Goal: Task Accomplishment & Management: Manage account settings

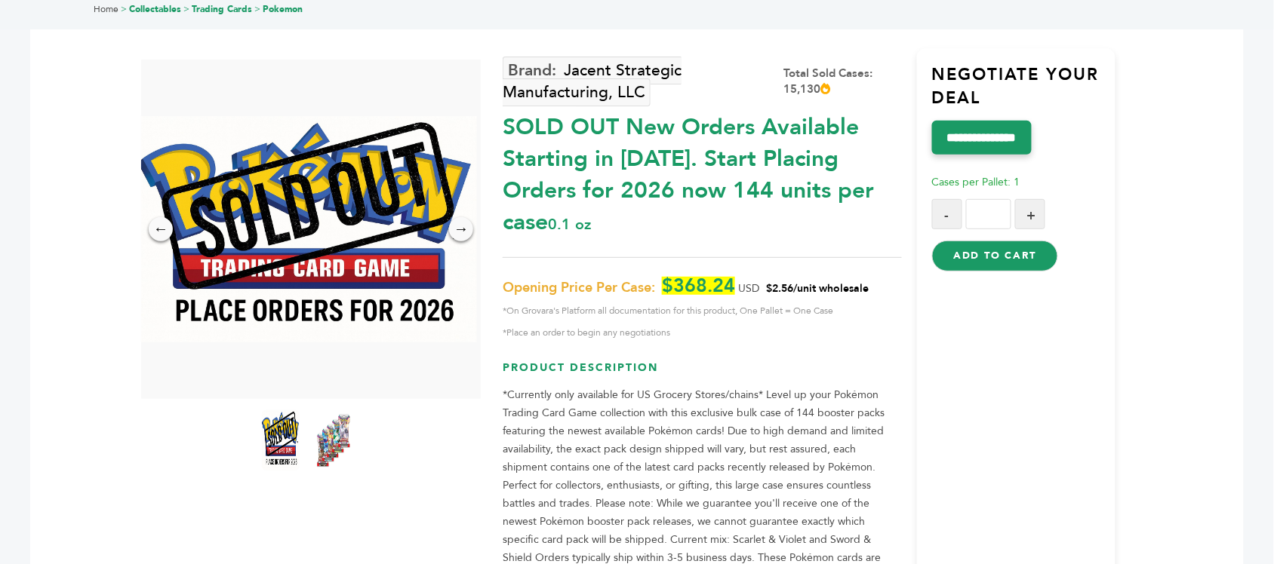
click at [721, 277] on span "$368.24" at bounding box center [698, 286] width 73 height 18
drag, startPoint x: 868, startPoint y: 254, endPoint x: 677, endPoint y: 258, distance: 190.9
click at [677, 277] on p "Opening Price Per Case: $368.24 USD $2.56/unit wholesale *On Grovara's Platform…" at bounding box center [702, 309] width 398 height 65
click at [677, 277] on span "$368.24" at bounding box center [698, 286] width 73 height 18
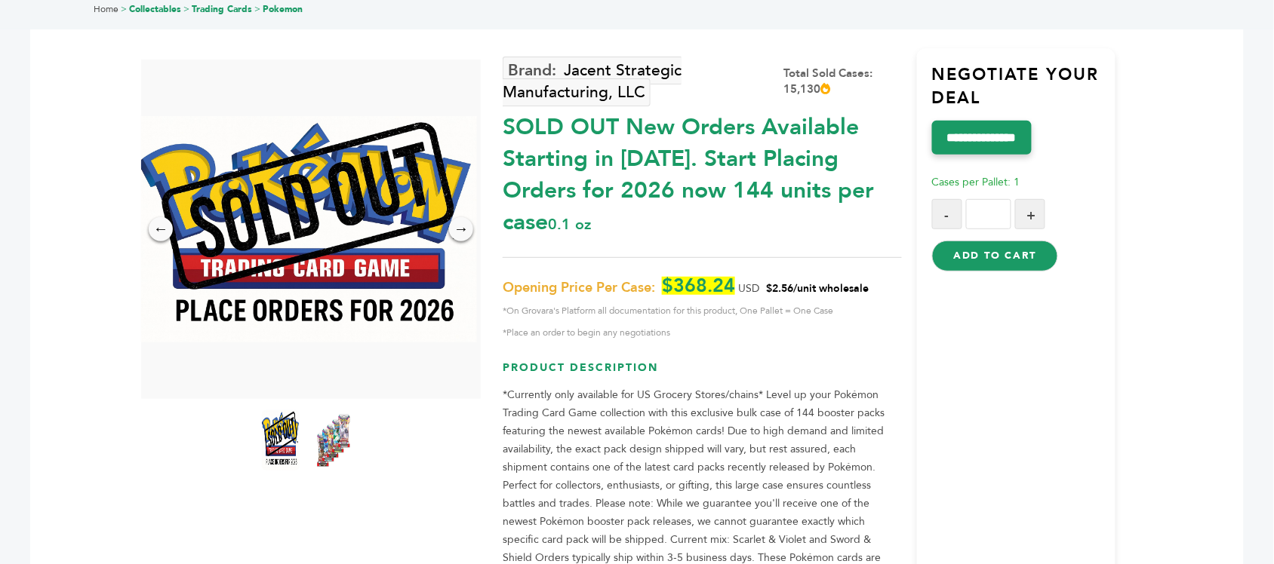
drag, startPoint x: 672, startPoint y: 255, endPoint x: 881, endPoint y: 249, distance: 209.9
click at [881, 277] on p "Opening Price Per Case: $368.24 USD $2.56/unit wholesale *On Grovara's Platform…" at bounding box center [702, 309] width 398 height 65
drag, startPoint x: 887, startPoint y: 257, endPoint x: 741, endPoint y: 257, distance: 145.6
click at [741, 277] on p "Opening Price Per Case: $368.24 USD $2.56/unit wholesale *On Grovara's Platform…" at bounding box center [702, 309] width 398 height 65
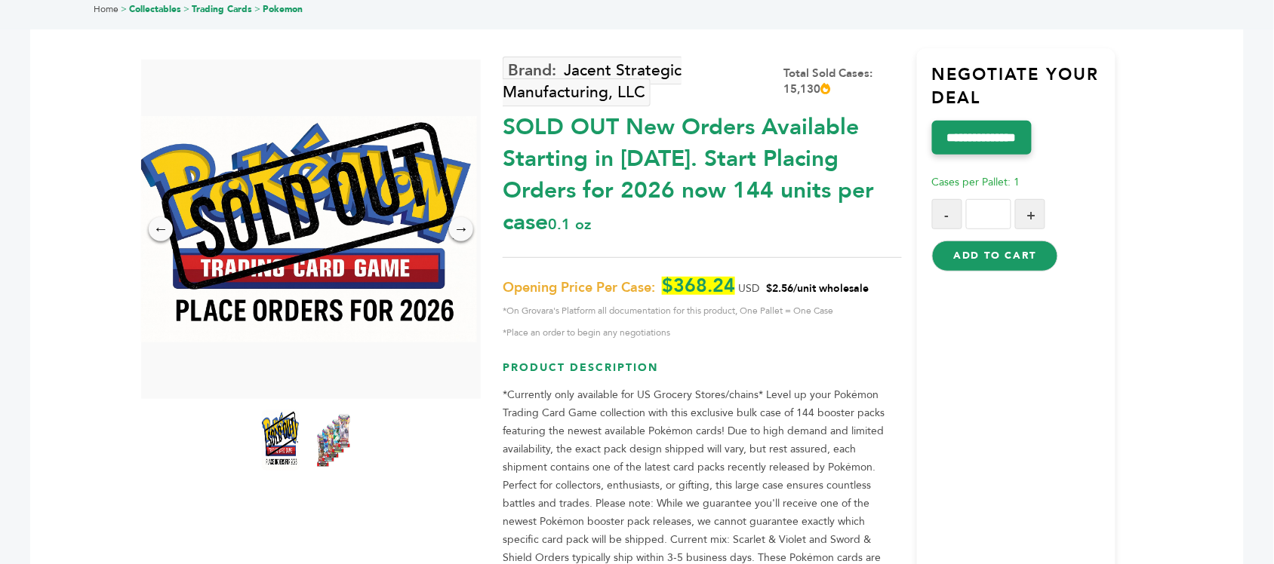
click at [741, 281] on span "USD" at bounding box center [748, 288] width 21 height 14
drag, startPoint x: 680, startPoint y: 253, endPoint x: 790, endPoint y: 254, distance: 110.2
click at [789, 277] on p "Opening Price Per Case: $368.24 USD $2.56/unit wholesale *On Grovara's Platform…" at bounding box center [702, 309] width 398 height 65
click at [790, 281] on span "$2.56/unit wholesale" at bounding box center [817, 288] width 103 height 14
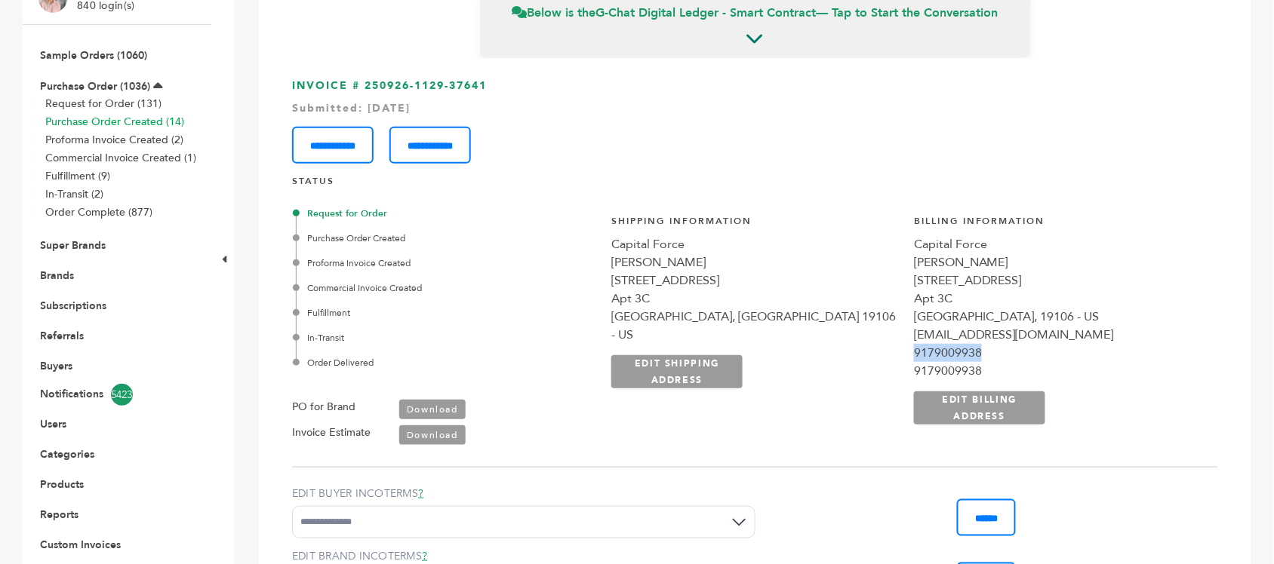
scroll to position [189, 0]
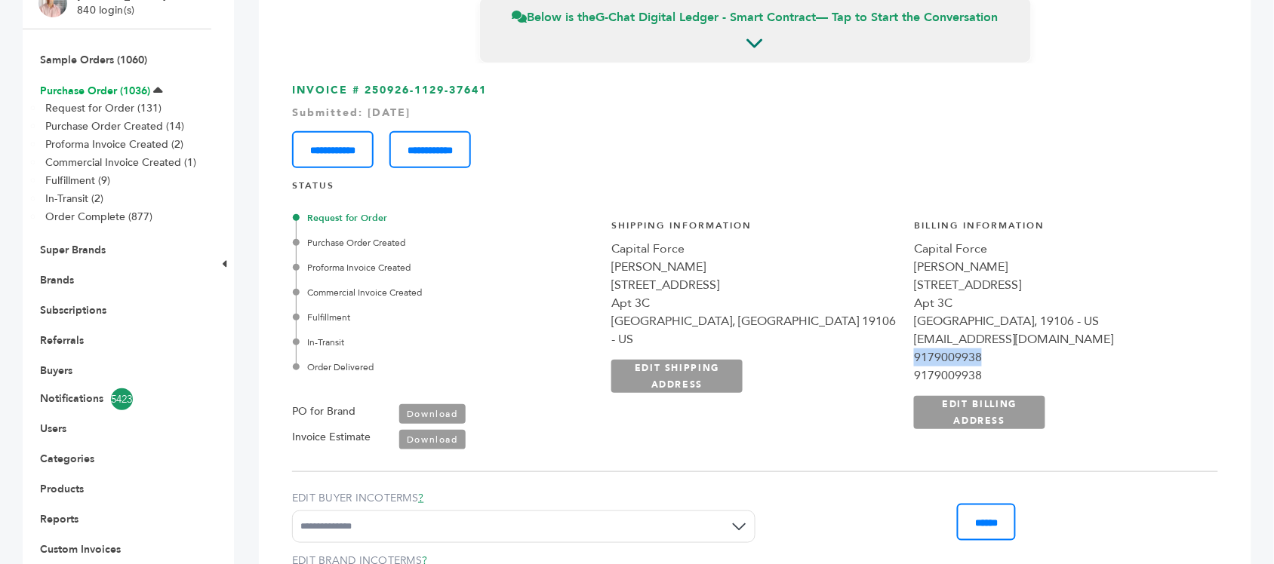
click at [99, 84] on link "Purchase Order (1036)" at bounding box center [95, 91] width 110 height 14
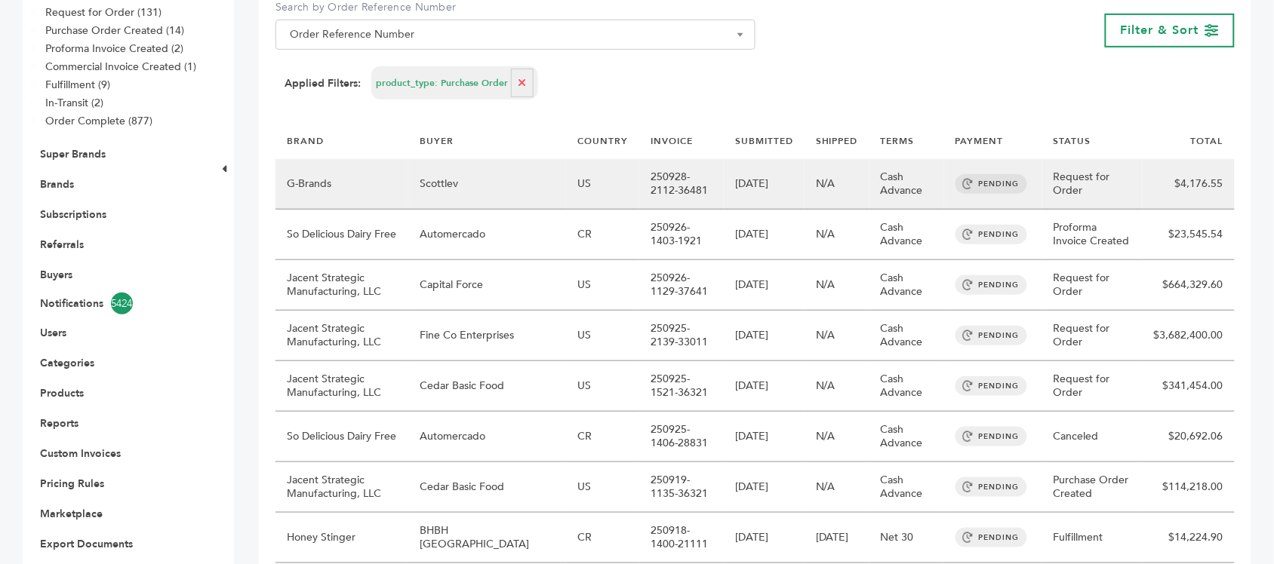
scroll to position [283, 0]
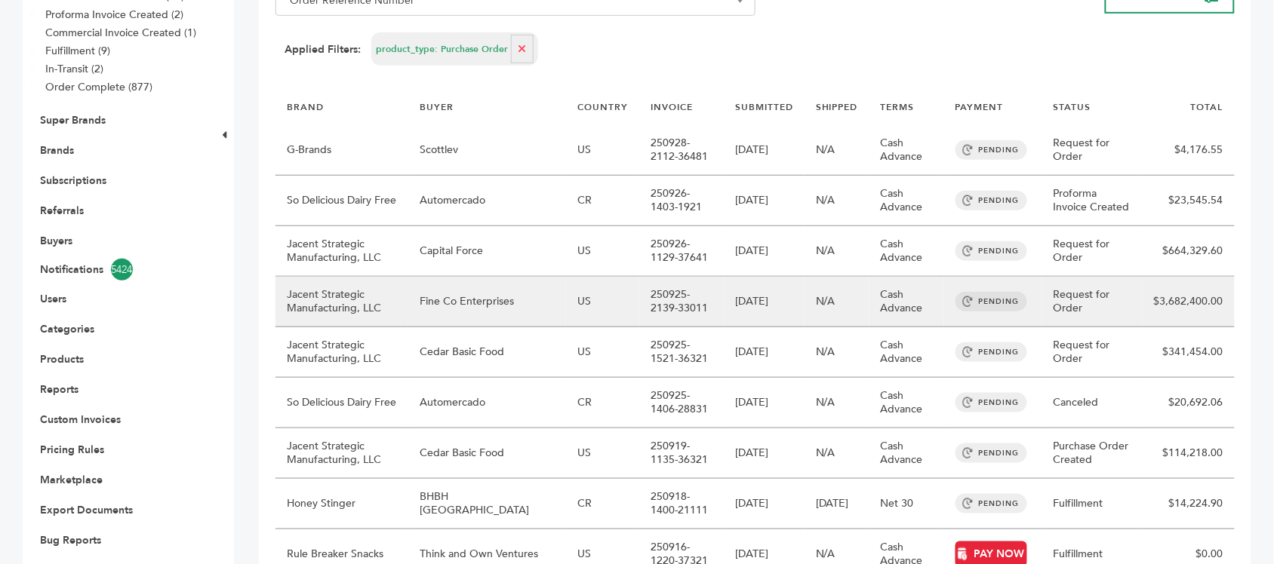
click at [424, 304] on td "Fine Co Enterprises" at bounding box center [487, 302] width 158 height 51
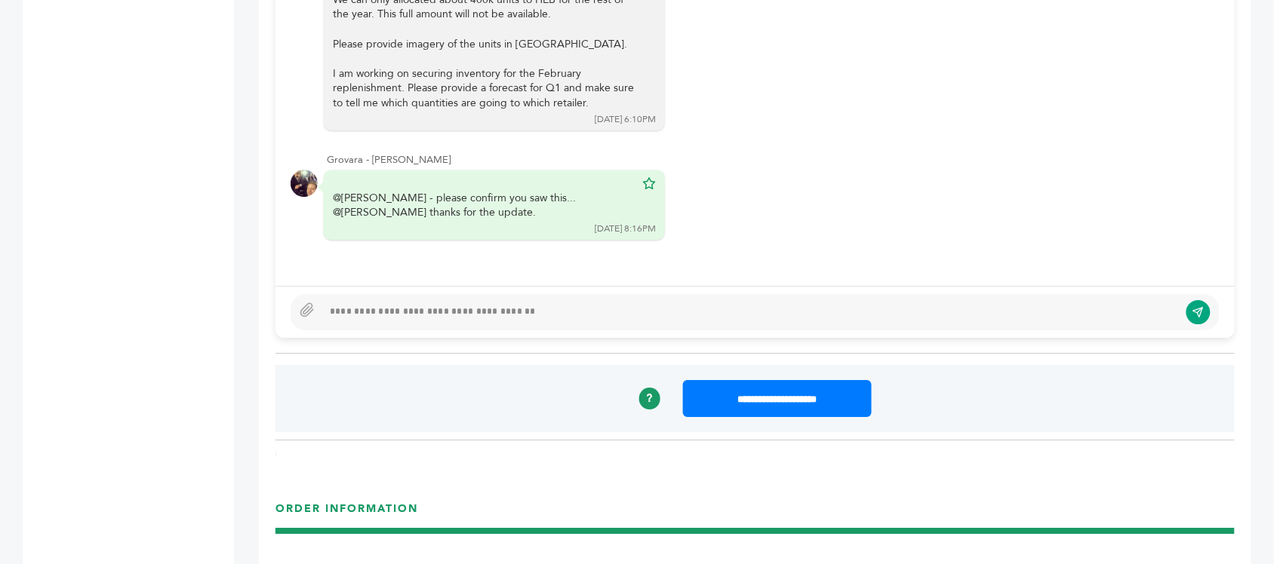
scroll to position [1509, 0]
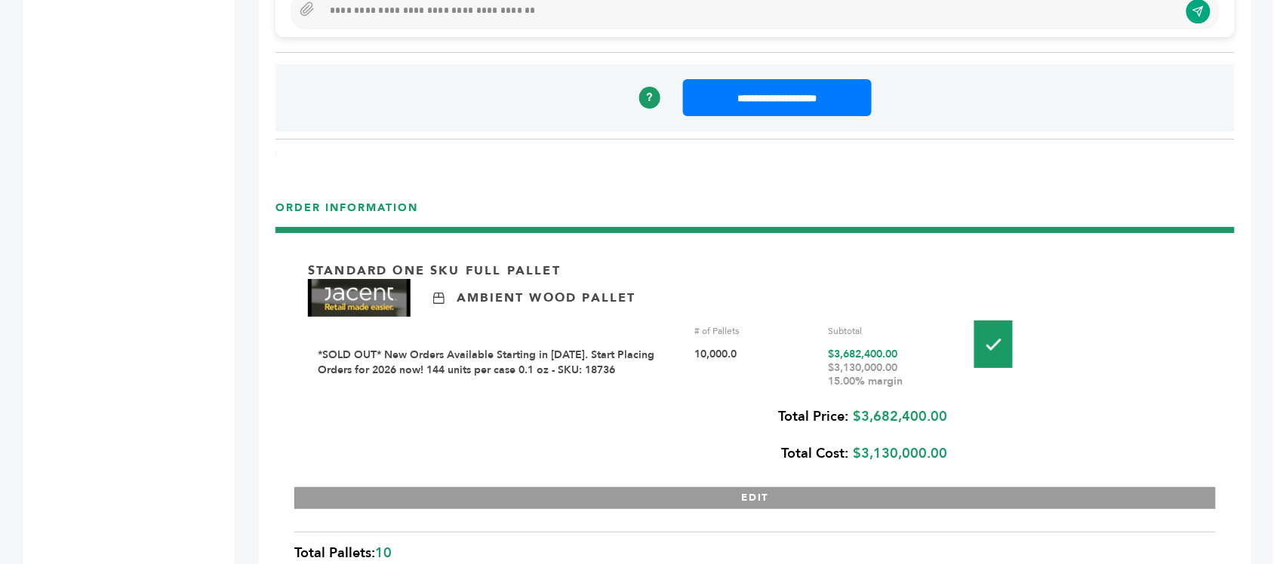
click at [668, 472] on div "EDIT CLOSE" at bounding box center [754, 490] width 921 height 37
click at [678, 473] on div "EDIT CLOSE" at bounding box center [754, 490] width 921 height 37
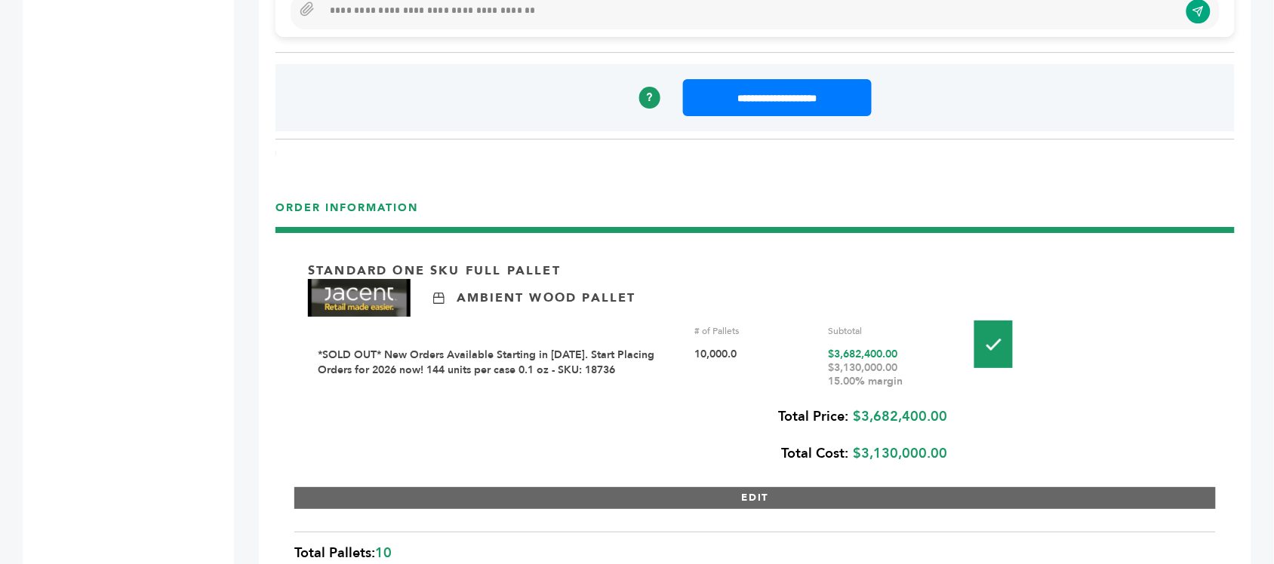
click at [699, 487] on button "EDIT" at bounding box center [754, 498] width 921 height 22
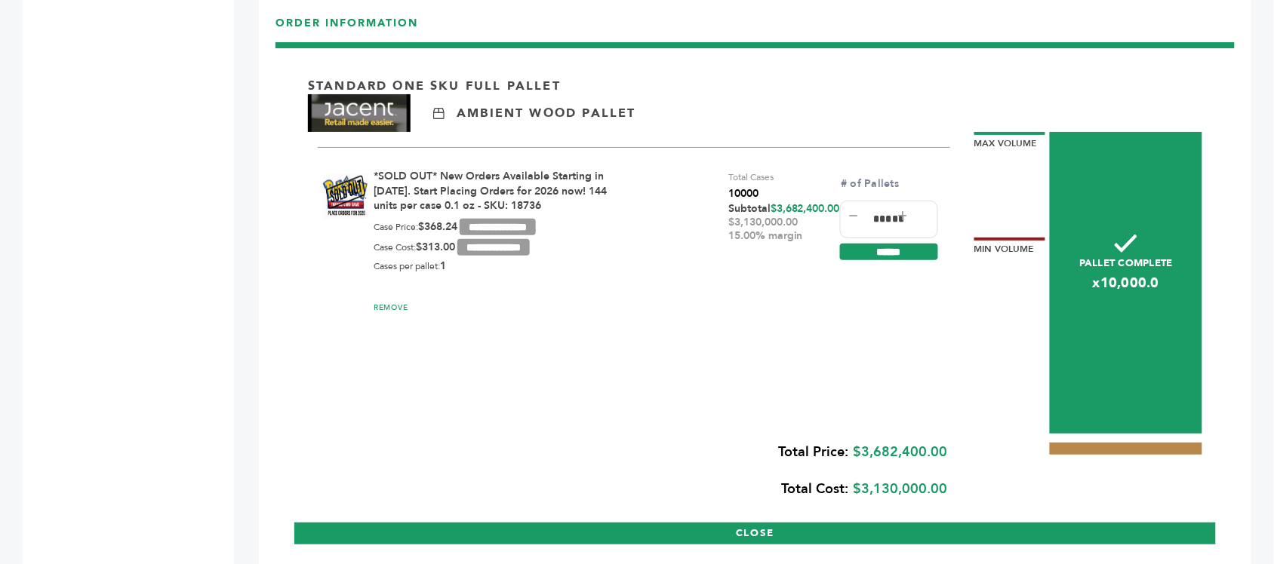
scroll to position [1698, 0]
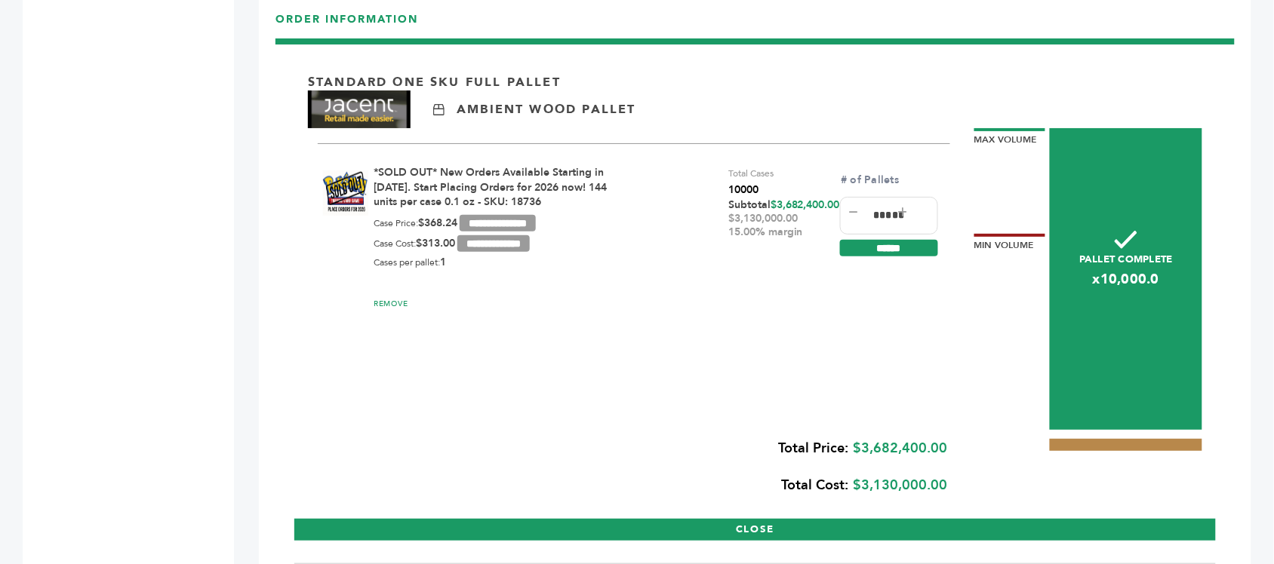
scroll to position [566, 0]
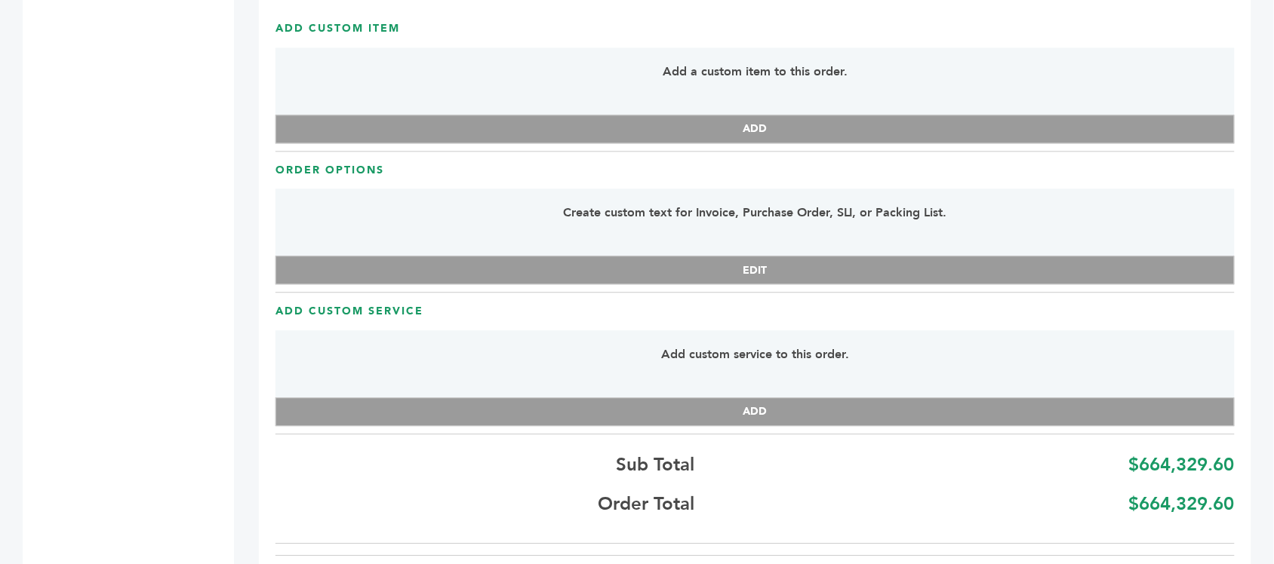
scroll to position [2849, 0]
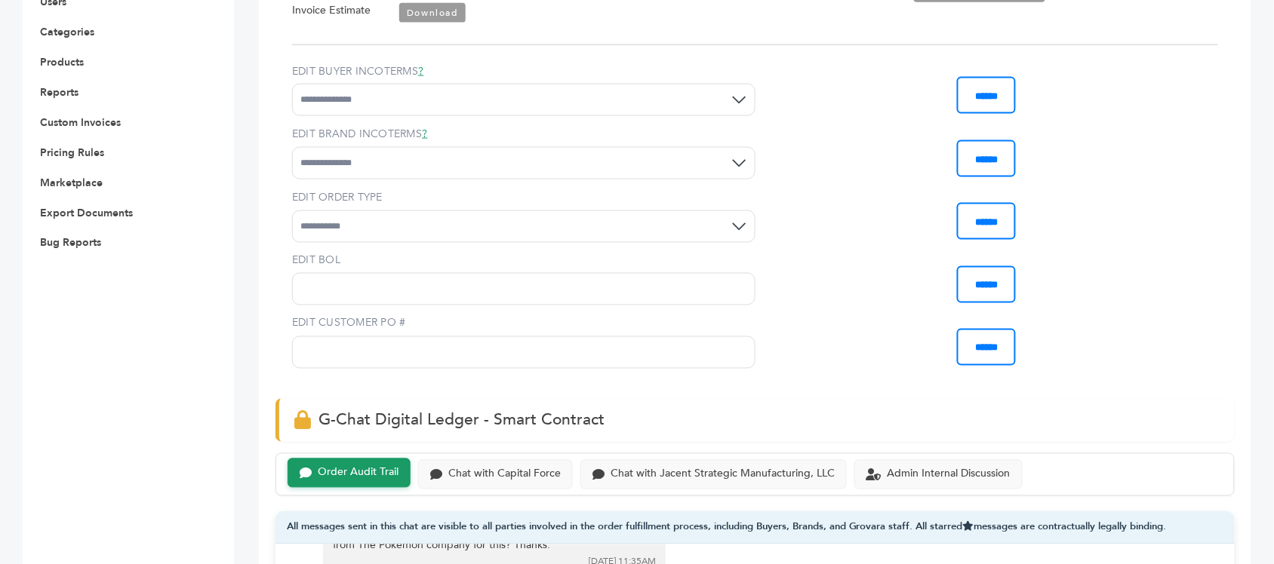
scroll to position [585, 0]
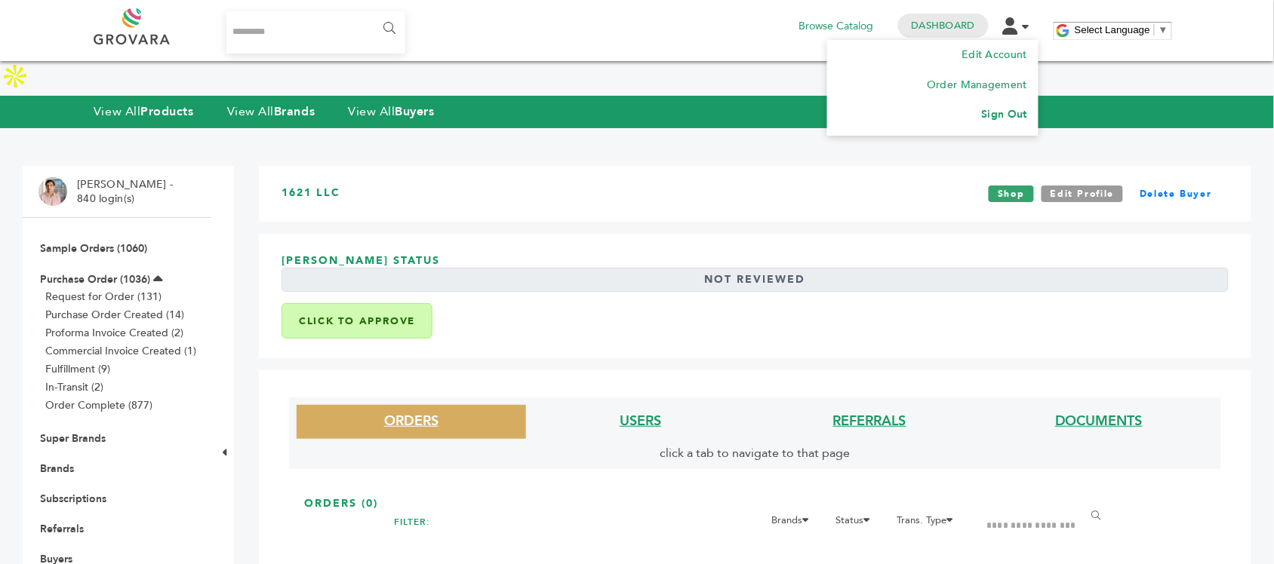
click at [1002, 123] on li "Sign Out" at bounding box center [932, 115] width 189 height 30
click at [996, 118] on link "Sign Out" at bounding box center [1004, 114] width 45 height 14
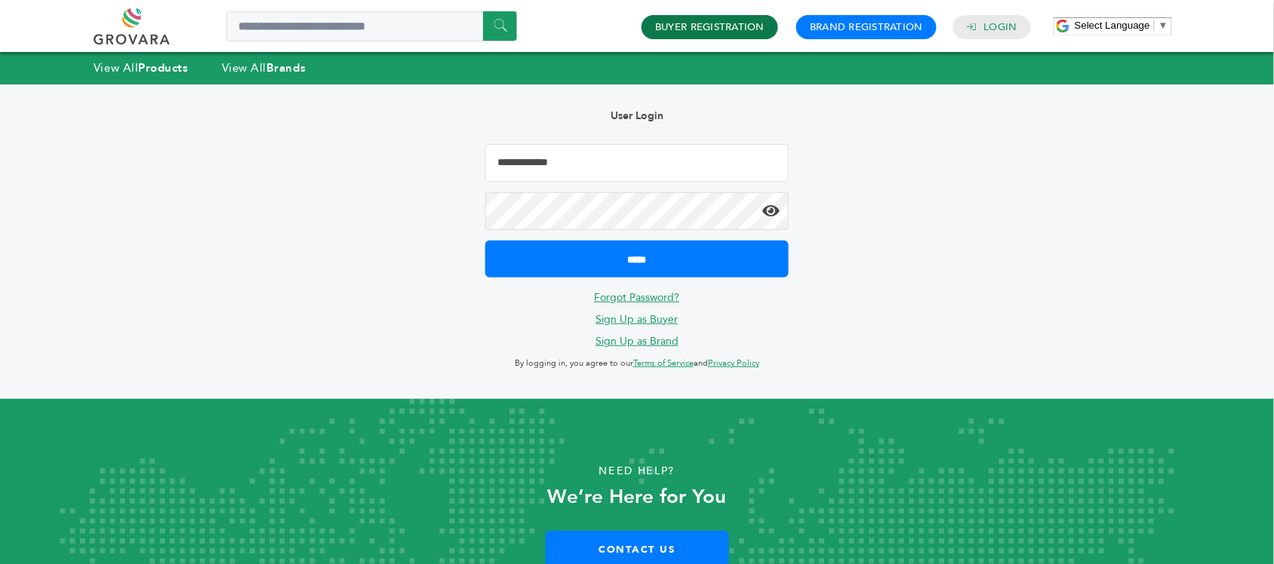
type input "**********"
click at [730, 25] on link "Buyer Registration" at bounding box center [709, 27] width 109 height 14
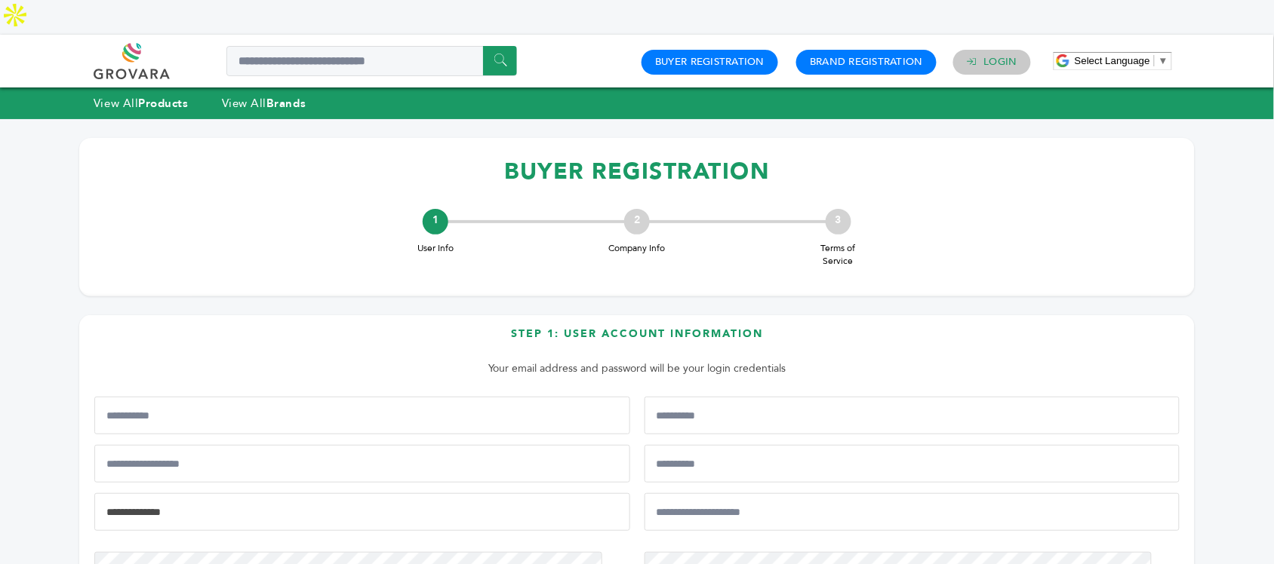
type input "**********"
click at [1002, 55] on link "Login" at bounding box center [1000, 62] width 33 height 14
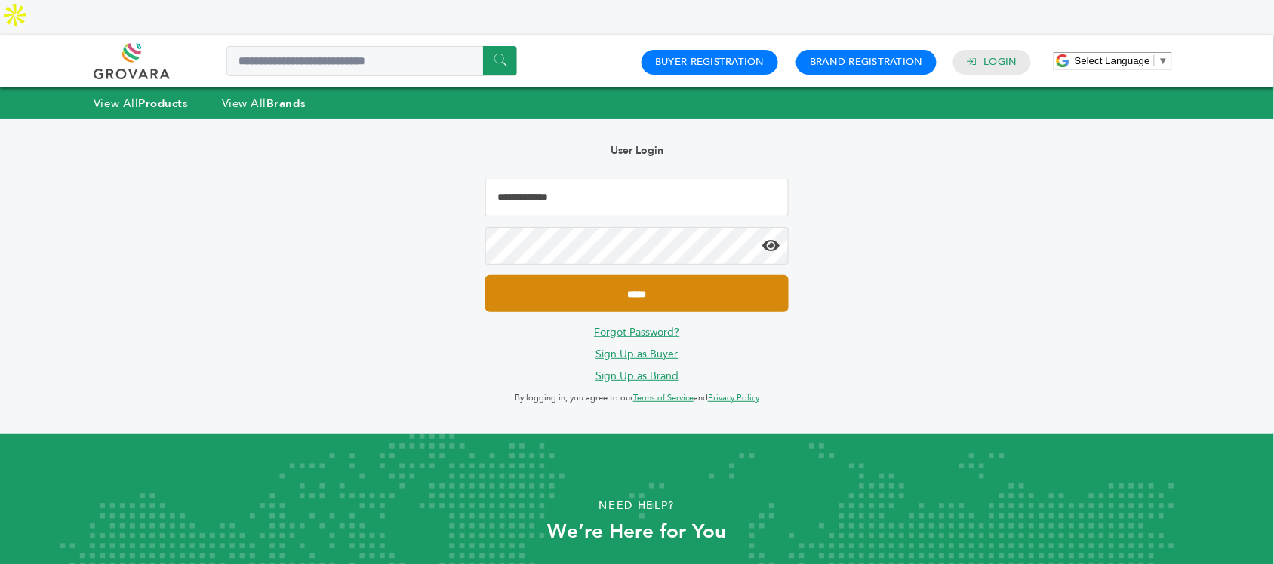
type input "**********"
click at [650, 275] on input "*****" at bounding box center [636, 293] width 303 height 37
